Goal: Information Seeking & Learning: Learn about a topic

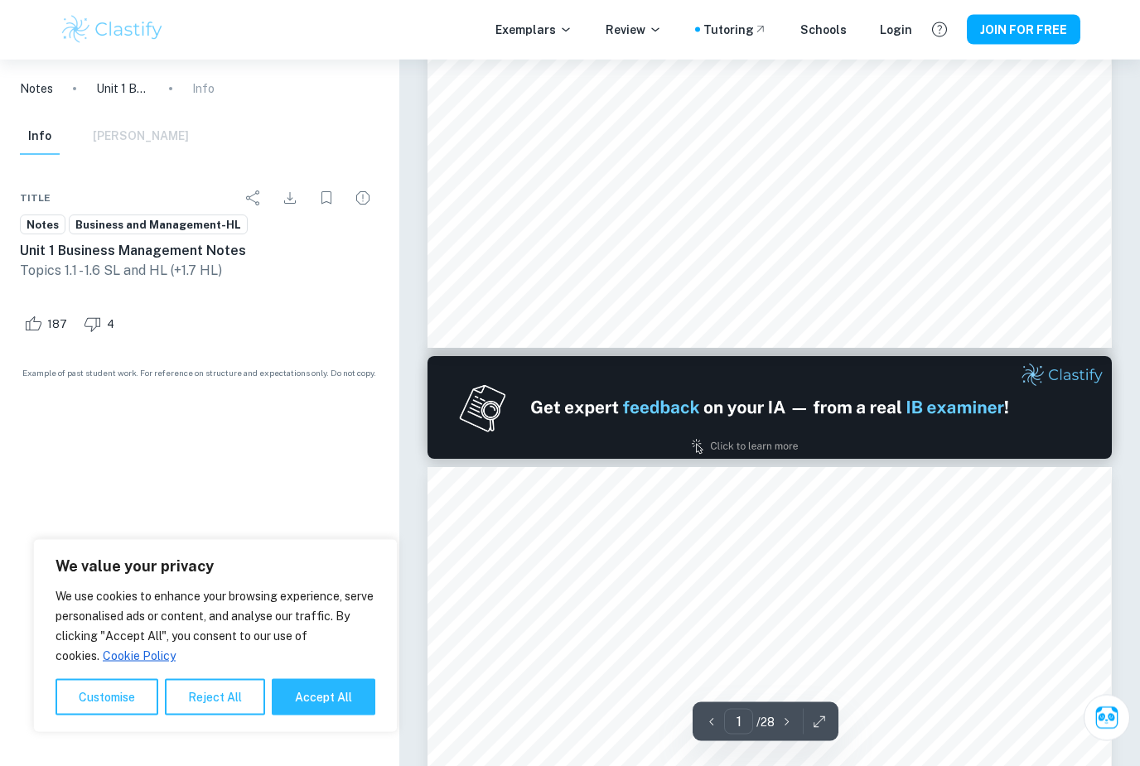
type input "2"
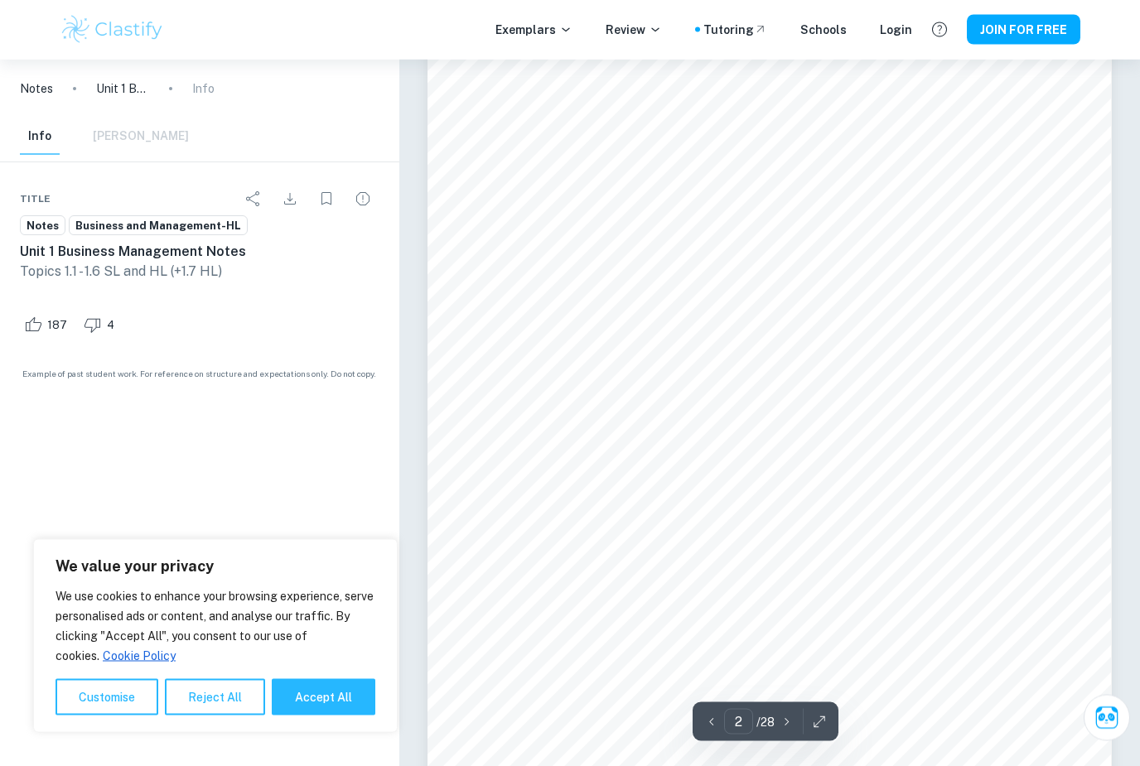
scroll to position [1272, 0]
click at [348, 716] on button "Accept All" at bounding box center [324, 697] width 104 height 36
checkbox input "true"
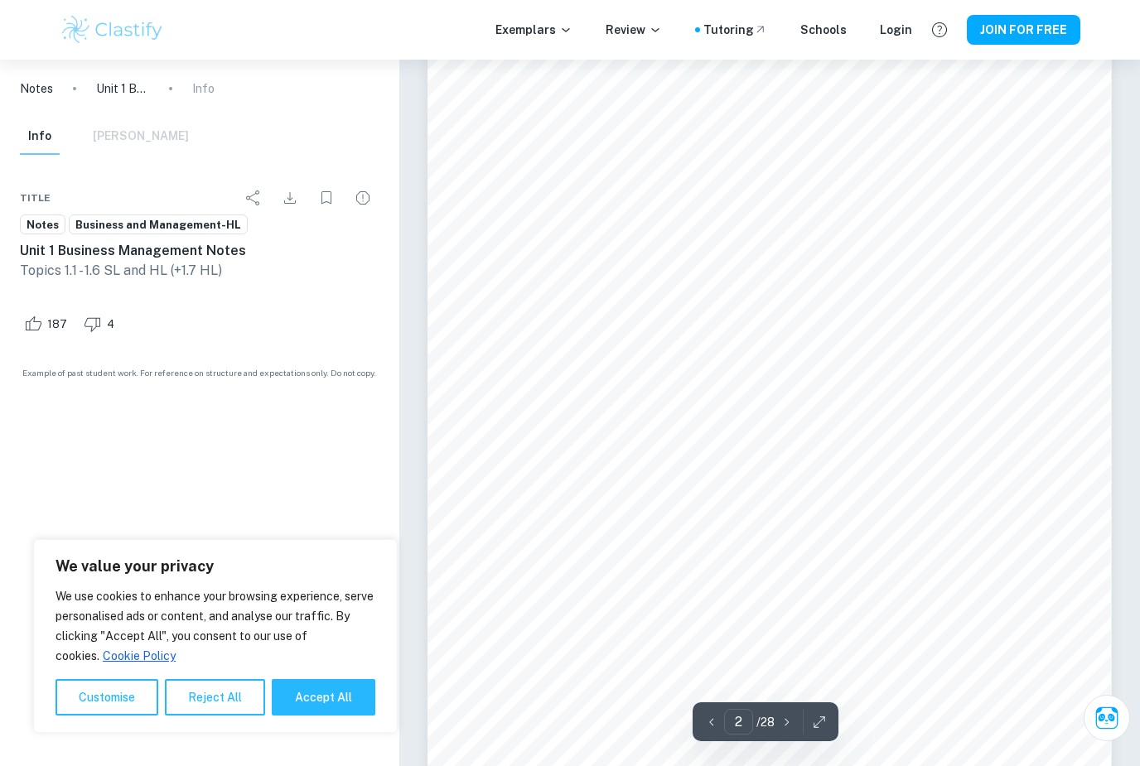
checkbox input "true"
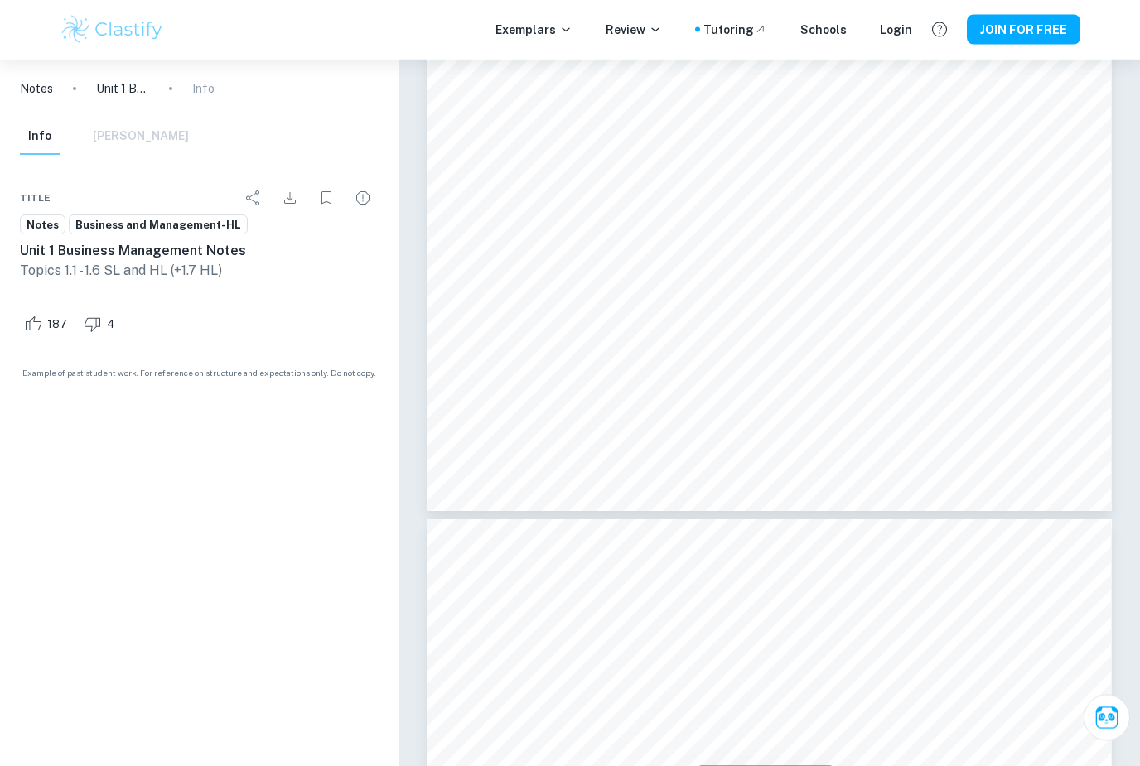
scroll to position [2706, 0]
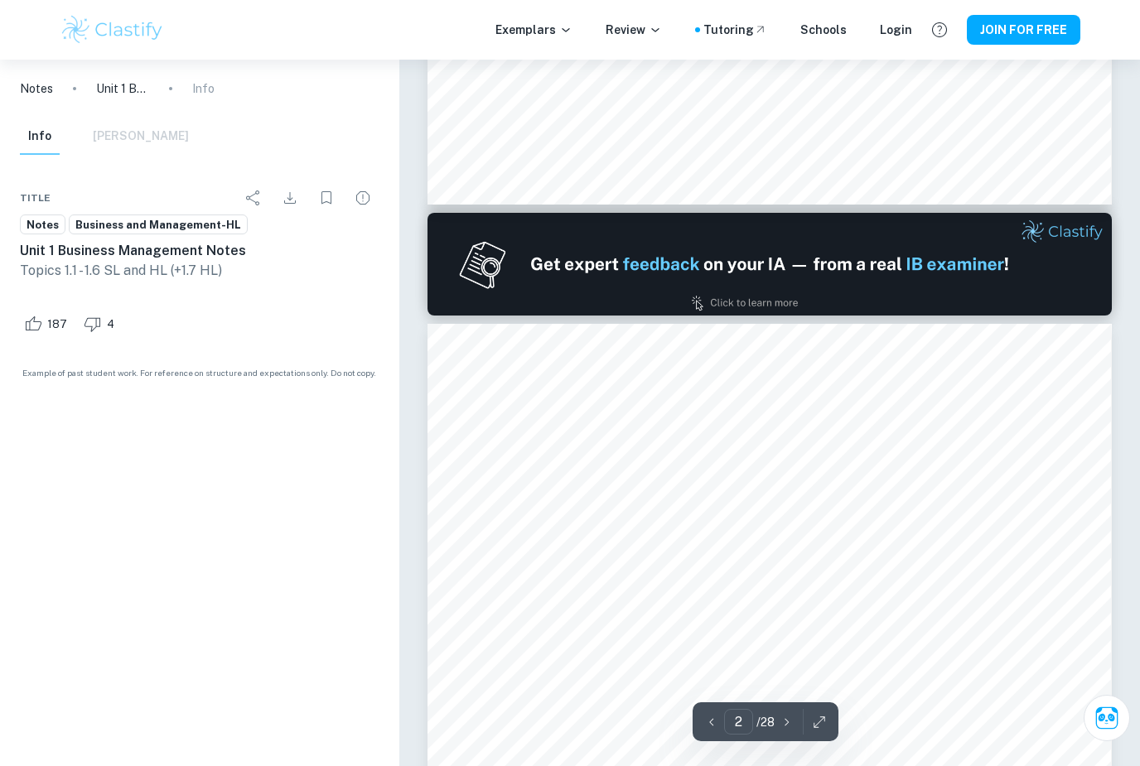
type input "1"
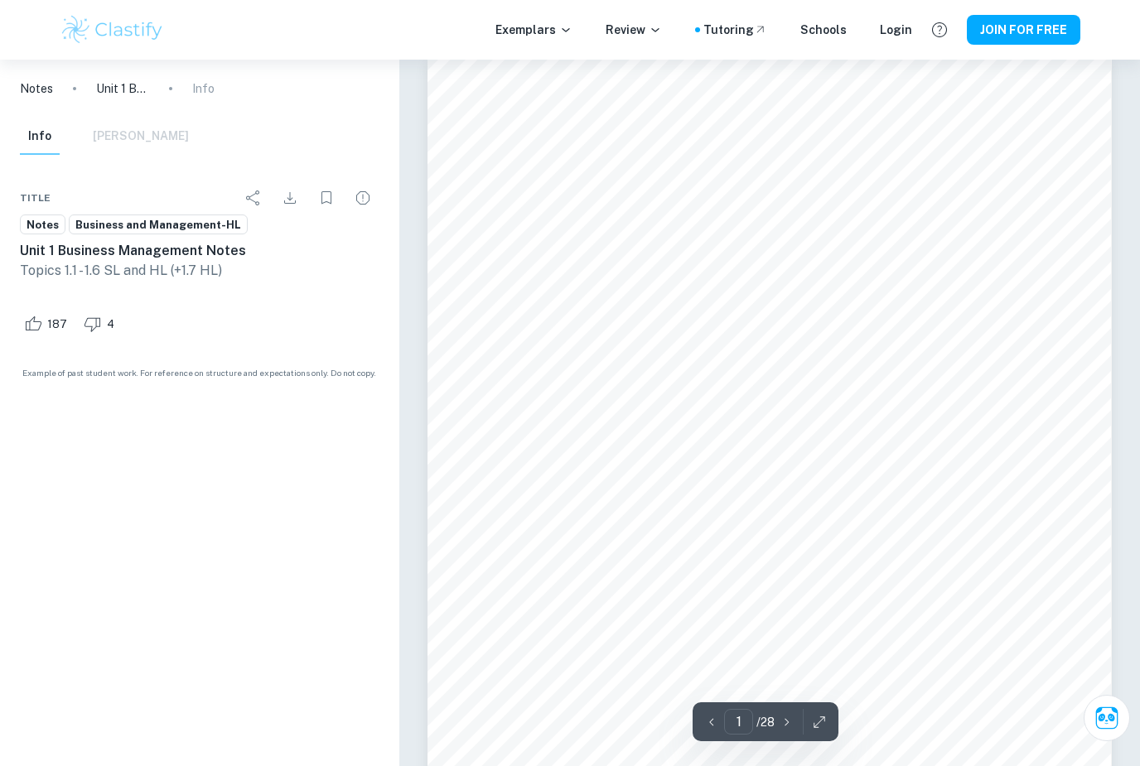
scroll to position [0, 0]
